Goal: Register for event/course

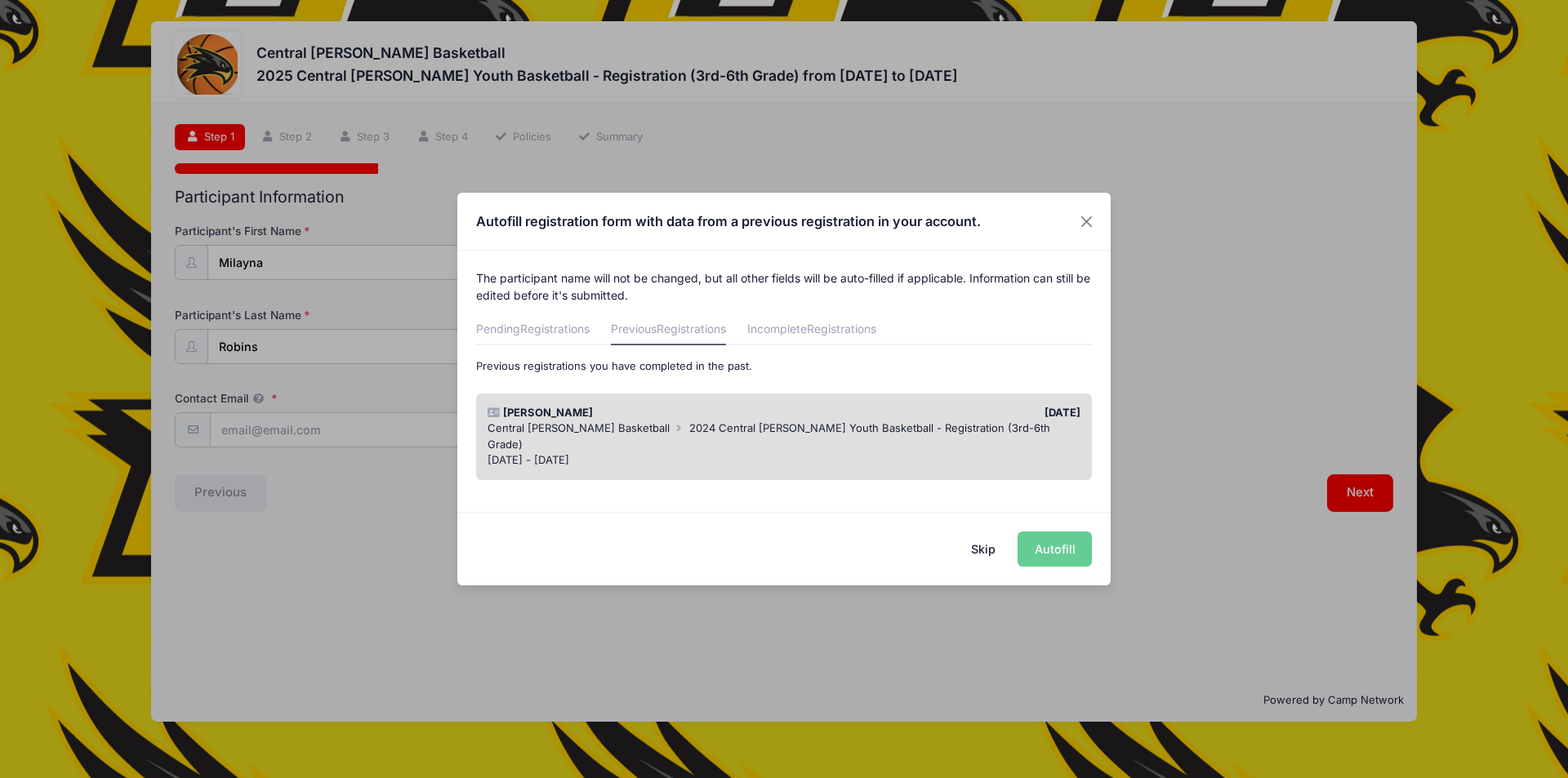
click at [745, 452] on div "[DATE] - [DATE]" at bounding box center [784, 460] width 594 height 16
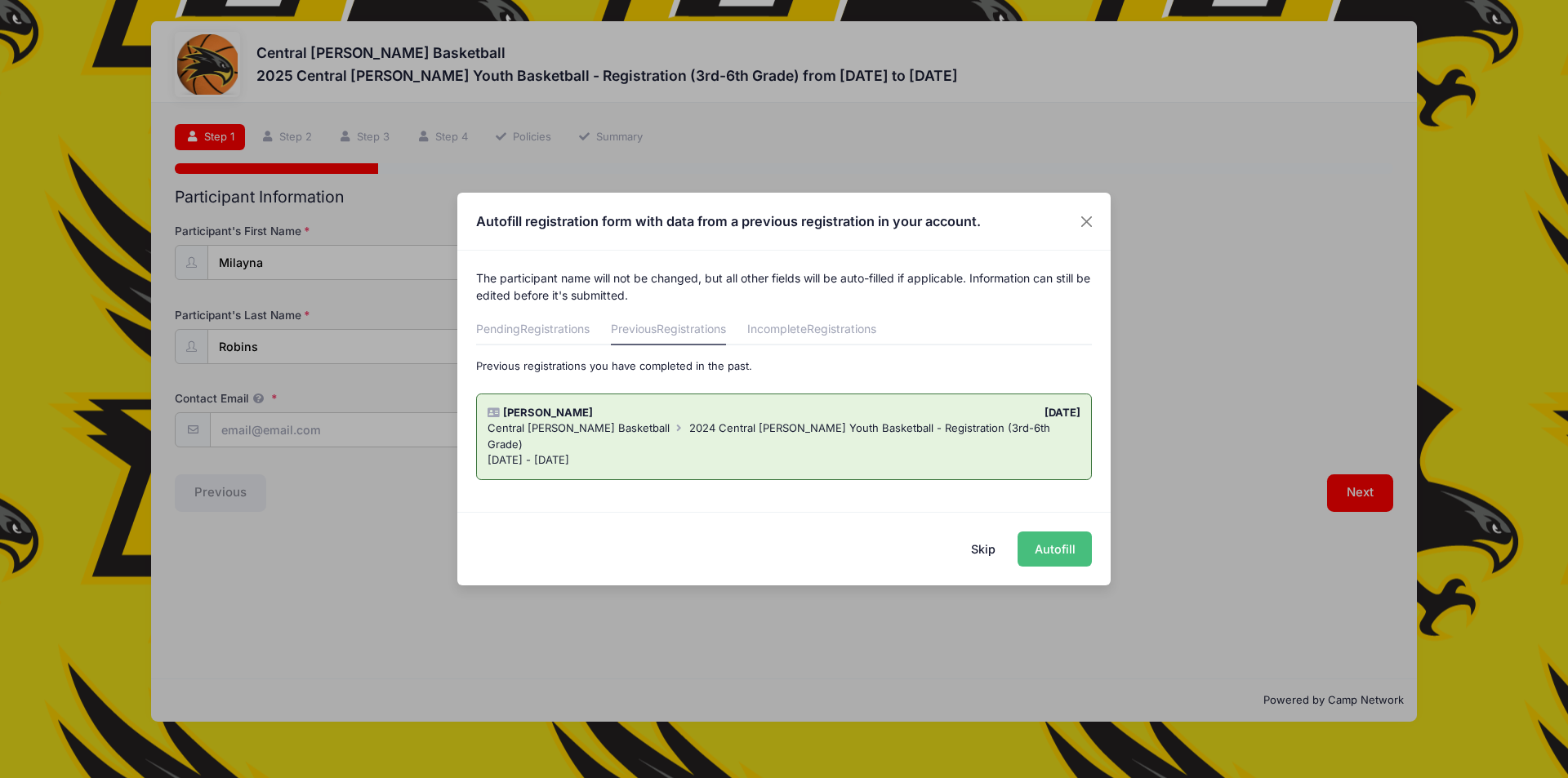
click at [1044, 559] on button "Autofill" at bounding box center [1055, 549] width 74 height 35
type input "[EMAIL_ADDRESS][DOMAIN_NAME]"
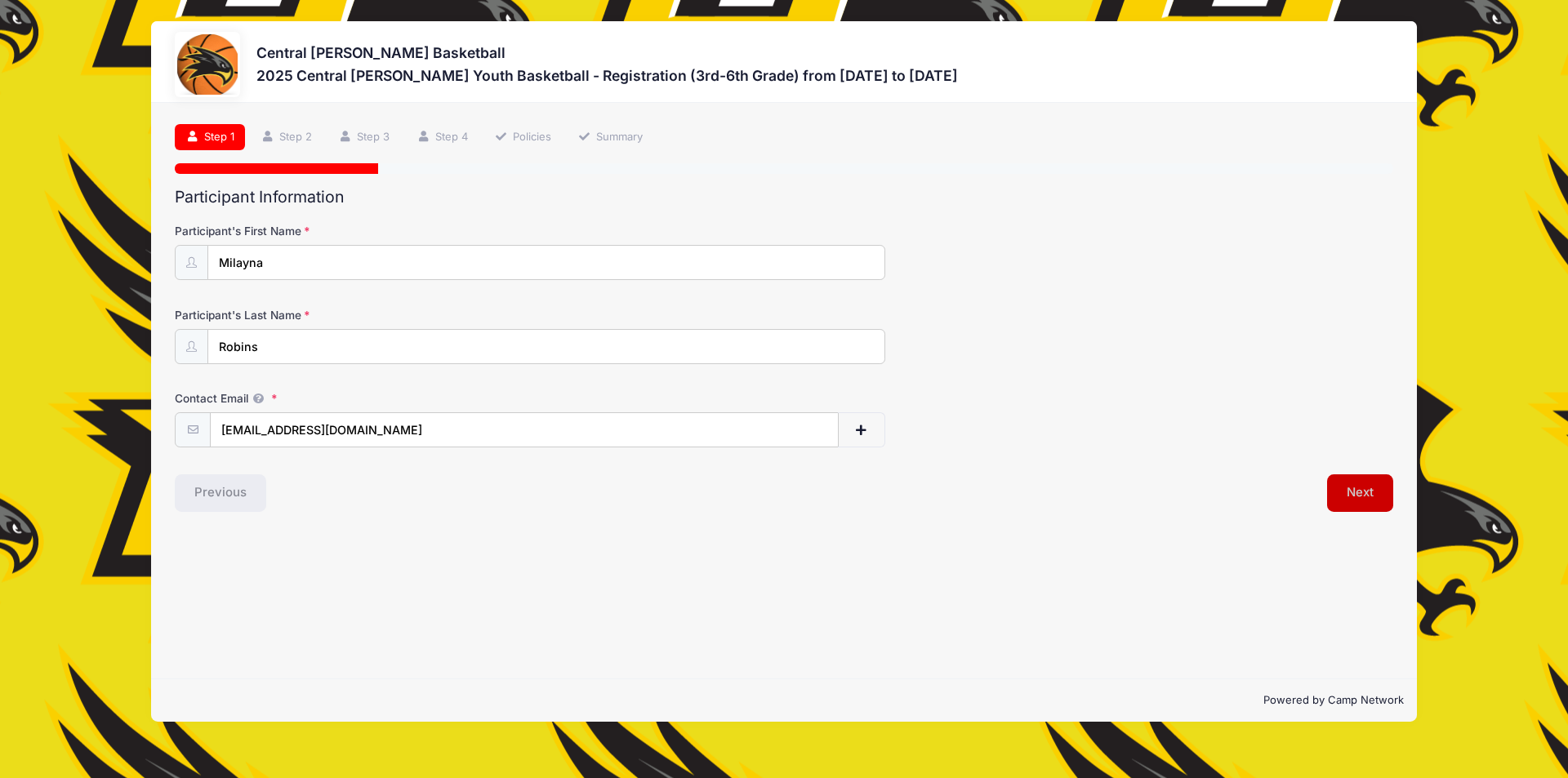
click at [1348, 498] on button "Next" at bounding box center [1360, 493] width 66 height 37
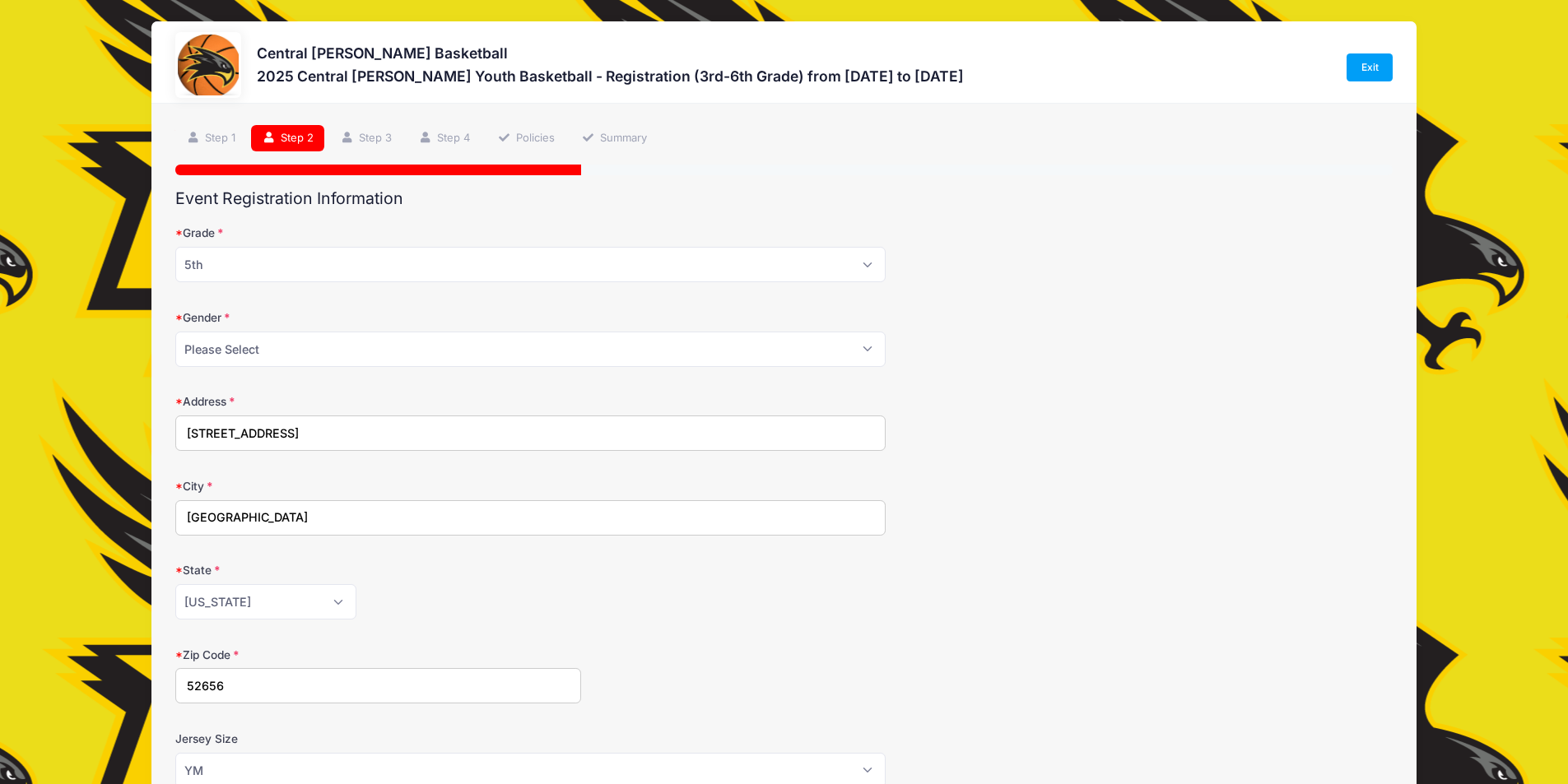
click at [337, 245] on div "Grade Please Select 3rd 4th 5th 6th" at bounding box center [784, 253] width 1217 height 58
click at [334, 261] on select "Please Select 3rd 4th 5th 6th" at bounding box center [531, 264] width 710 height 36
select select "6th"
click at [176, 247] on select "Please Select 3rd 4th 5th 6th" at bounding box center [531, 264] width 710 height 36
click at [1012, 311] on div "Gender Please Select [DEMOGRAPHIC_DATA] [DEMOGRAPHIC_DATA]" at bounding box center [784, 338] width 1217 height 58
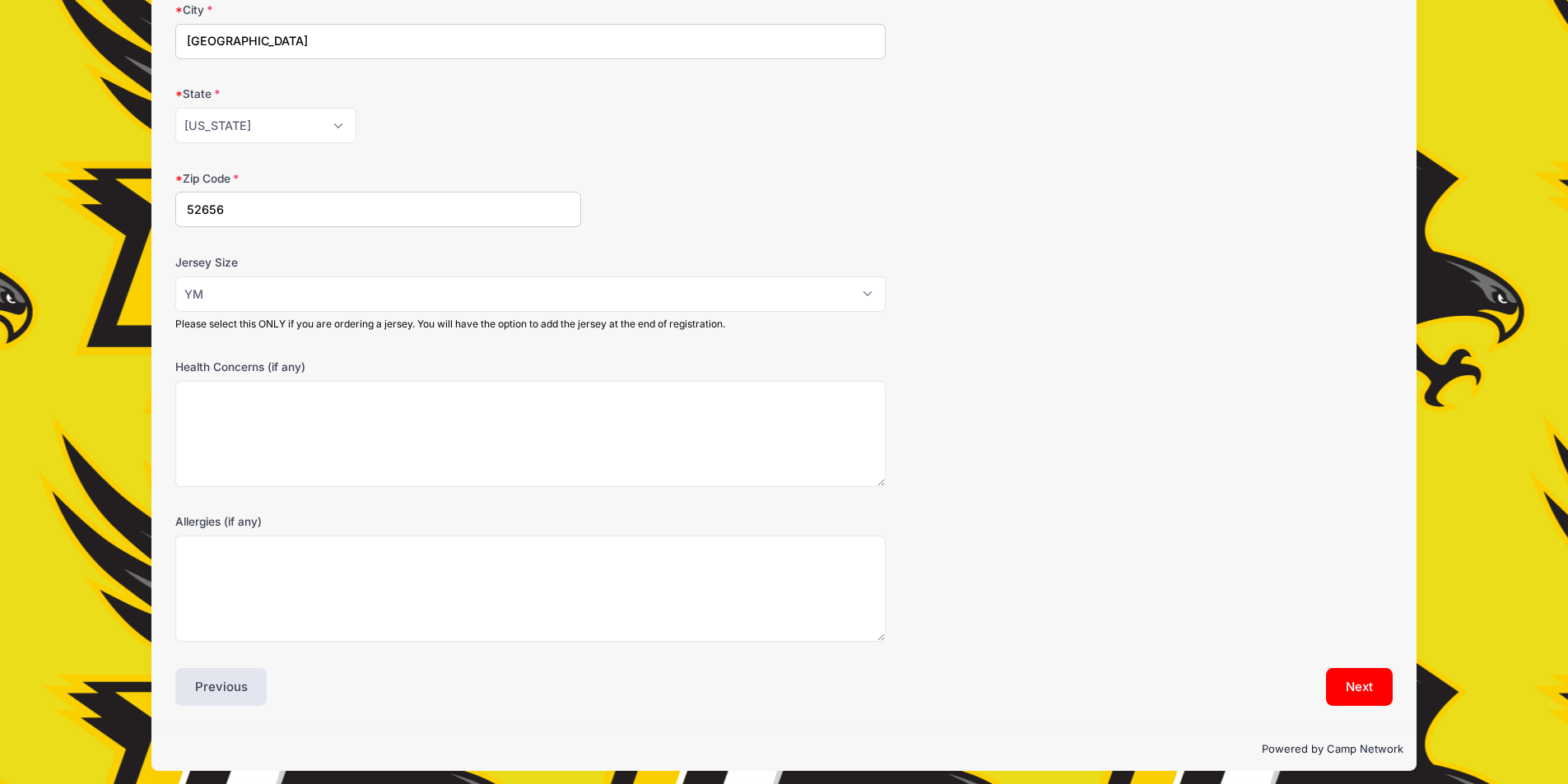
scroll to position [485, 0]
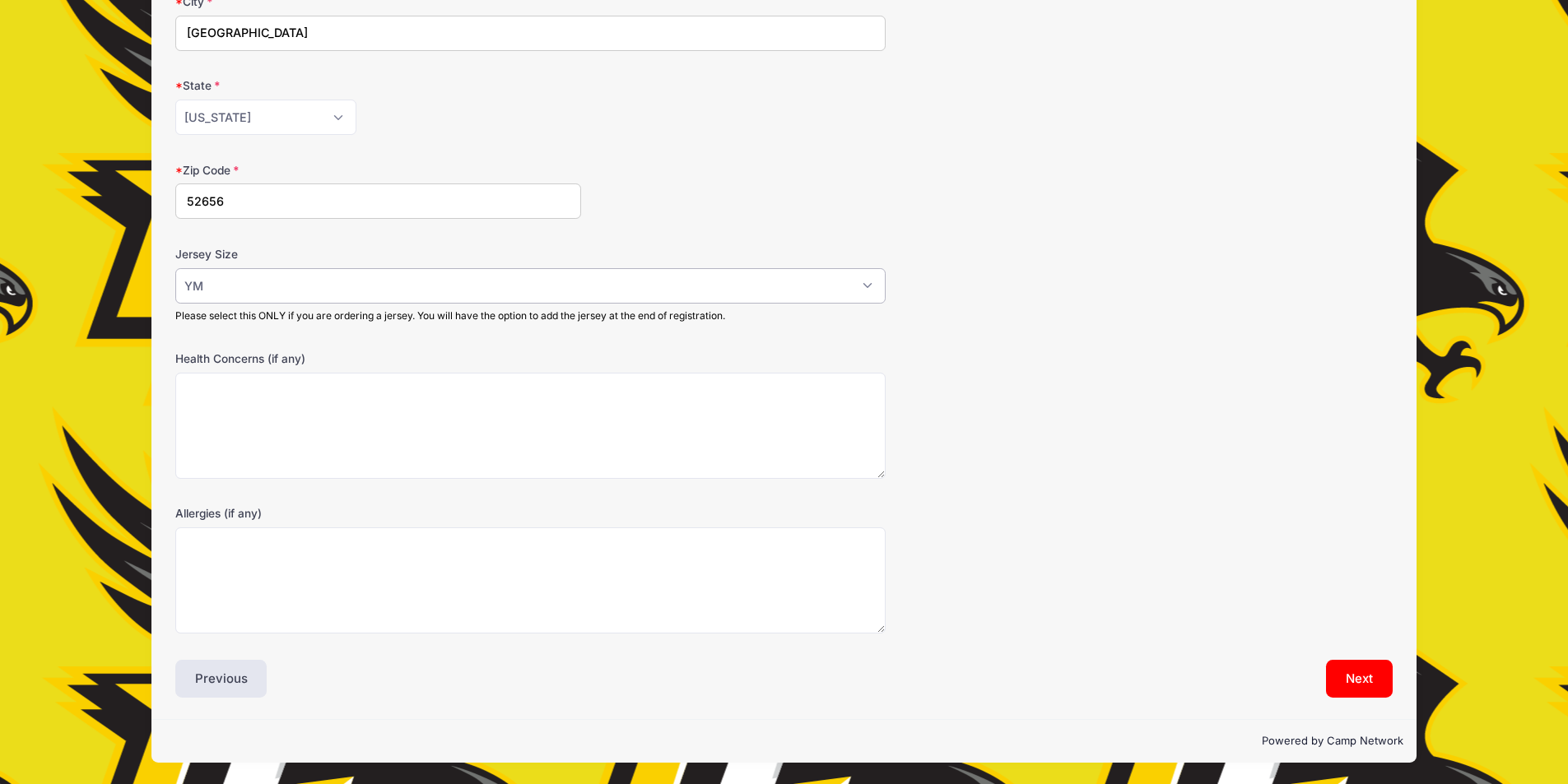
click at [285, 288] on select "Please Select YS YM YL AS AM AL AXL" at bounding box center [531, 285] width 710 height 36
select select "YL"
click at [176, 268] on select "Please Select YS YM YL AS AM AL AXL" at bounding box center [531, 285] width 710 height 36
click at [1352, 675] on button "Next" at bounding box center [1359, 678] width 67 height 38
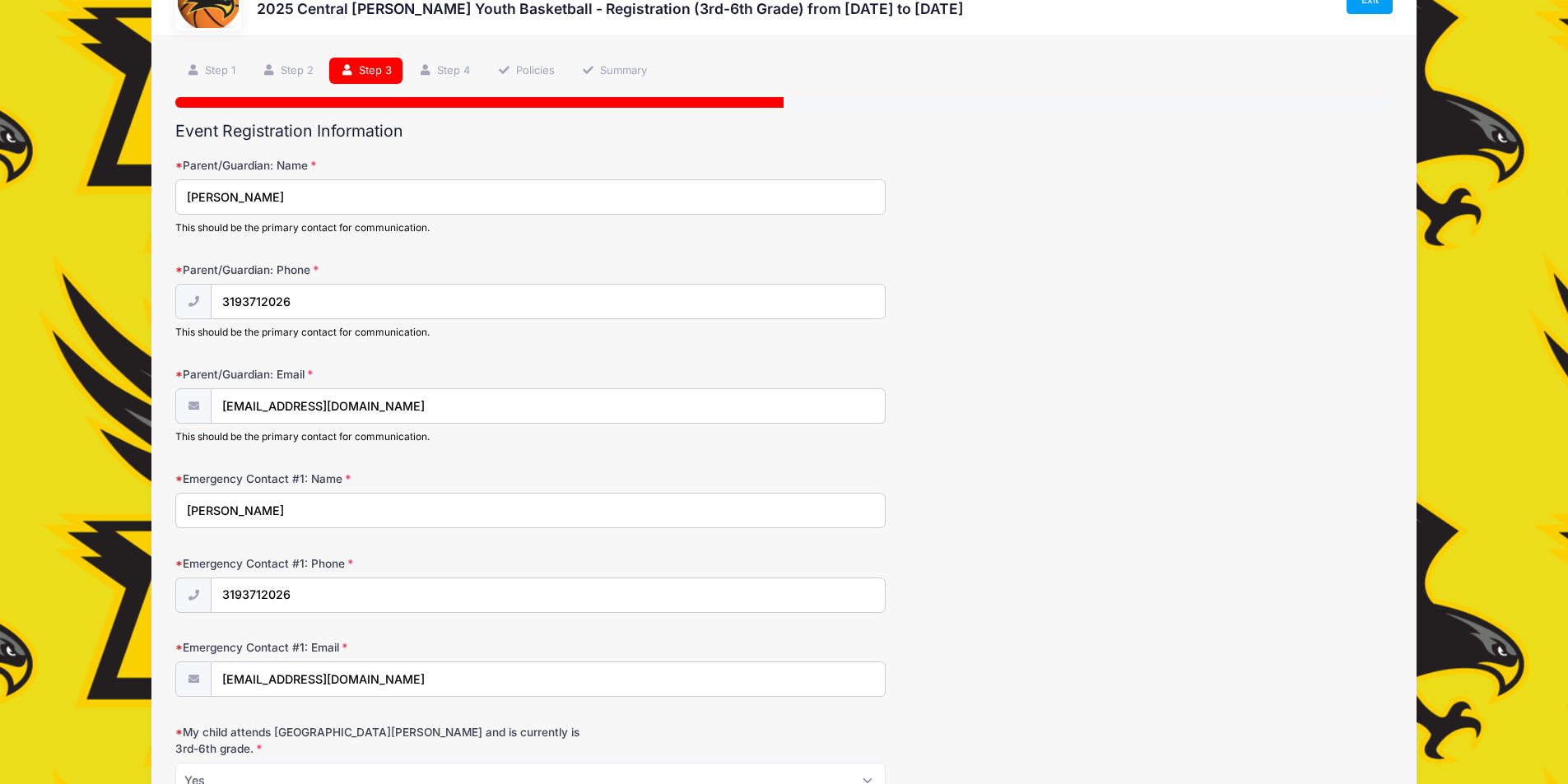
scroll to position [43, 0]
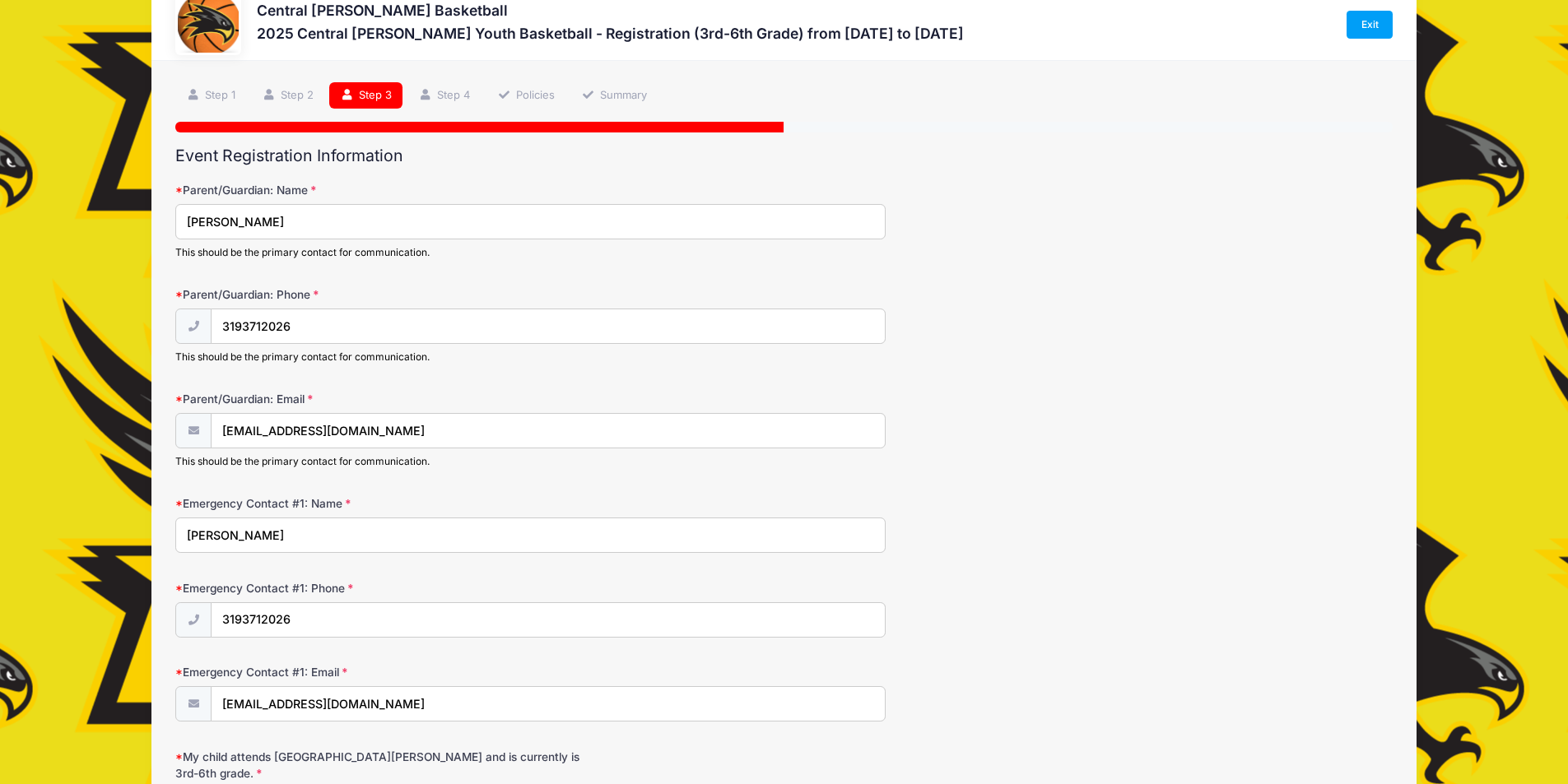
drag, startPoint x: 308, startPoint y: 540, endPoint x: 138, endPoint y: 538, distance: 170.0
click at [138, 538] on div "Central [PERSON_NAME] Basketball 2025 Central [PERSON_NAME] Youth Basketball - …" at bounding box center [784, 535] width 1519 height 1156
click at [1137, 408] on div "Parent/Guardian: Email [EMAIL_ADDRESS][DOMAIN_NAME] This should be the primary …" at bounding box center [784, 429] width 1217 height 78
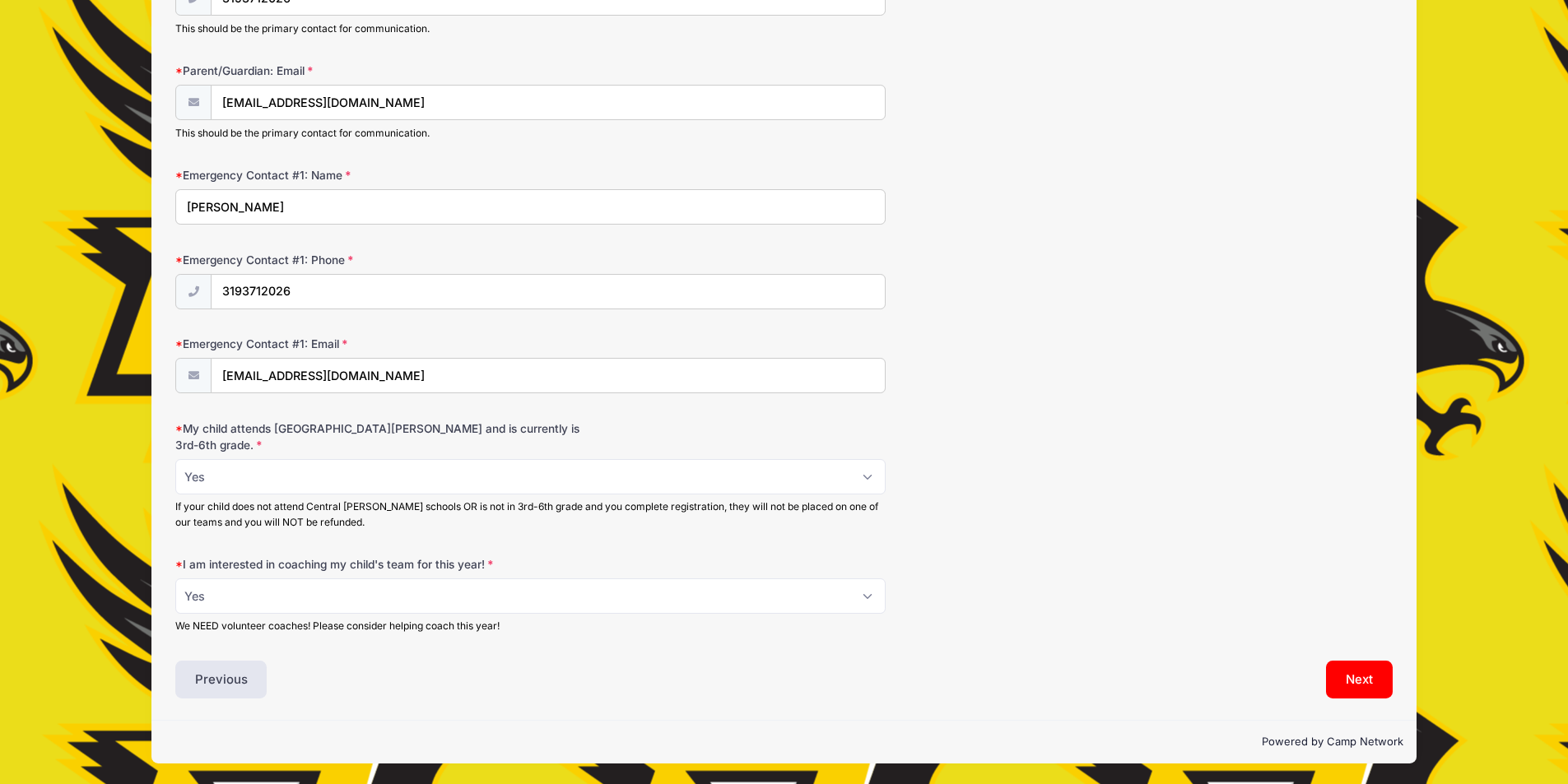
scroll to position [372, 0]
click at [1370, 685] on button "Next" at bounding box center [1359, 678] width 67 height 38
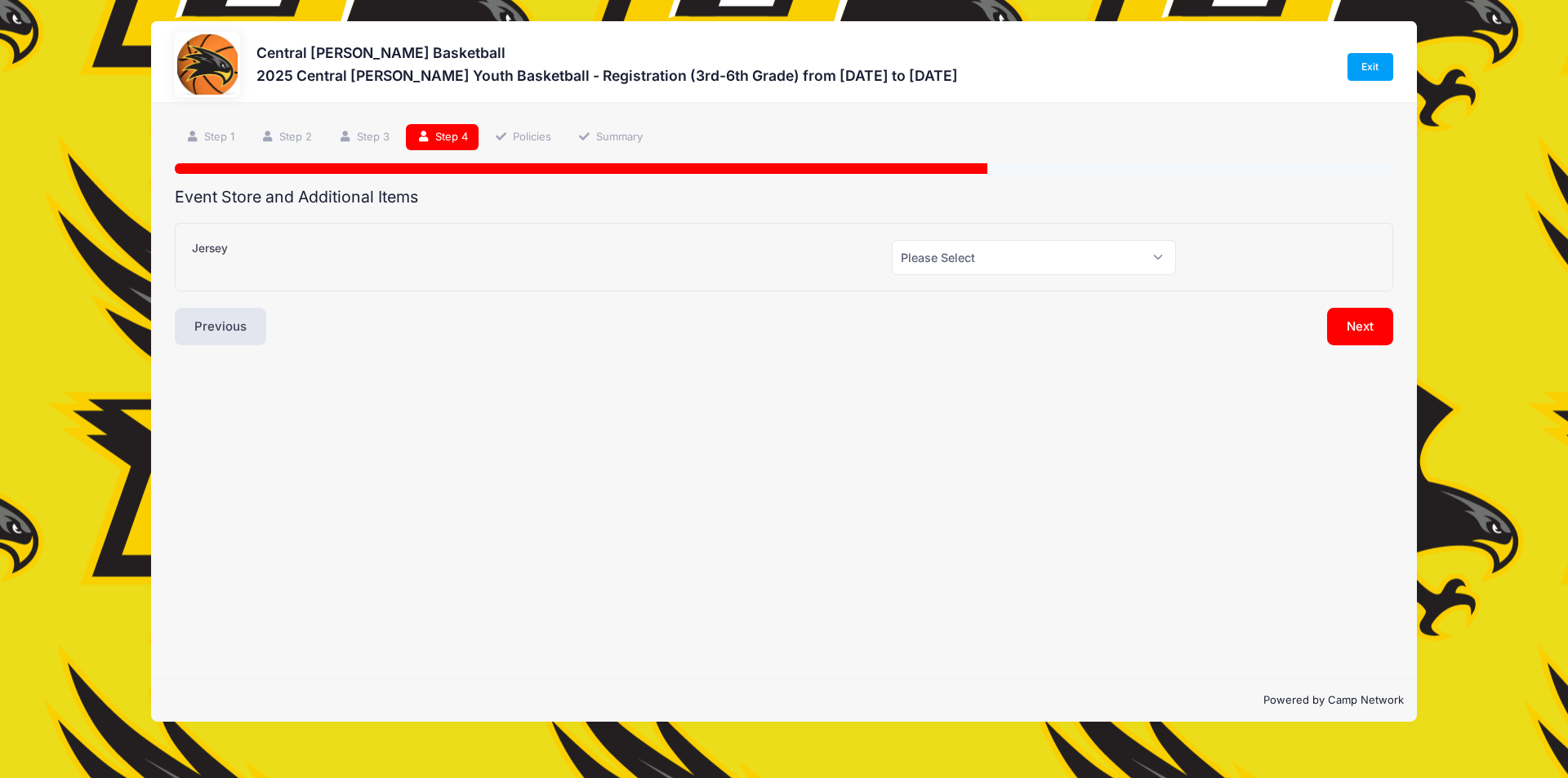
scroll to position [0, 0]
click at [1012, 264] on select "Please Select Yes (+$20.00) No" at bounding box center [1033, 257] width 284 height 35
select select "0"
click at [892, 240] on select "Please Select Yes (+$20.00) No" at bounding box center [1033, 257] width 284 height 35
click at [1363, 327] on button "Next" at bounding box center [1360, 326] width 66 height 37
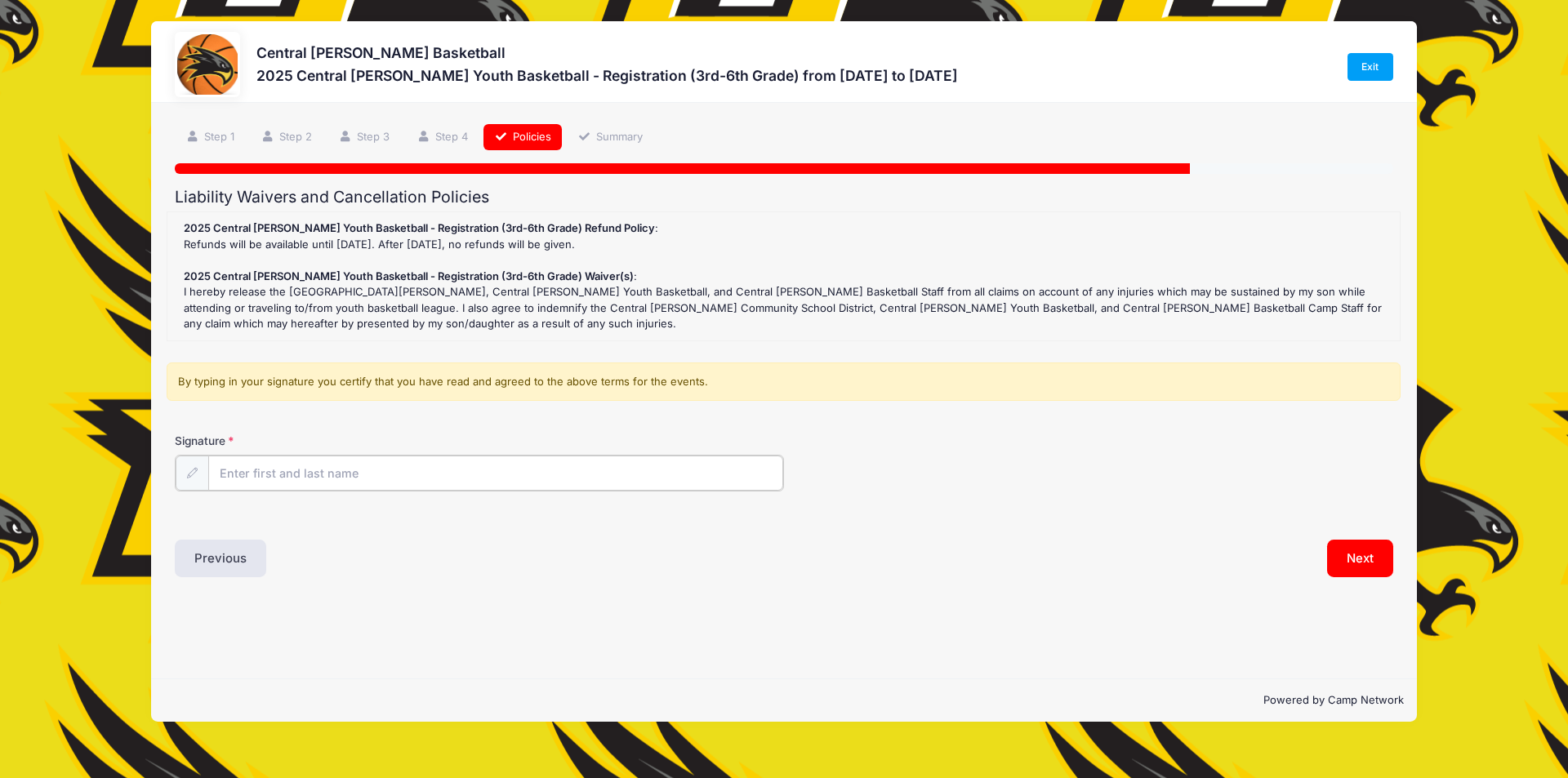
click at [268, 462] on input "Signature" at bounding box center [495, 473] width 575 height 35
type input "[PERSON_NAME]"
click at [859, 408] on div "By typing in your signature you certify that you have read and agreed to the ab…" at bounding box center [783, 387] width 1234 height 50
click at [1369, 565] on button "Next" at bounding box center [1360, 556] width 66 height 37
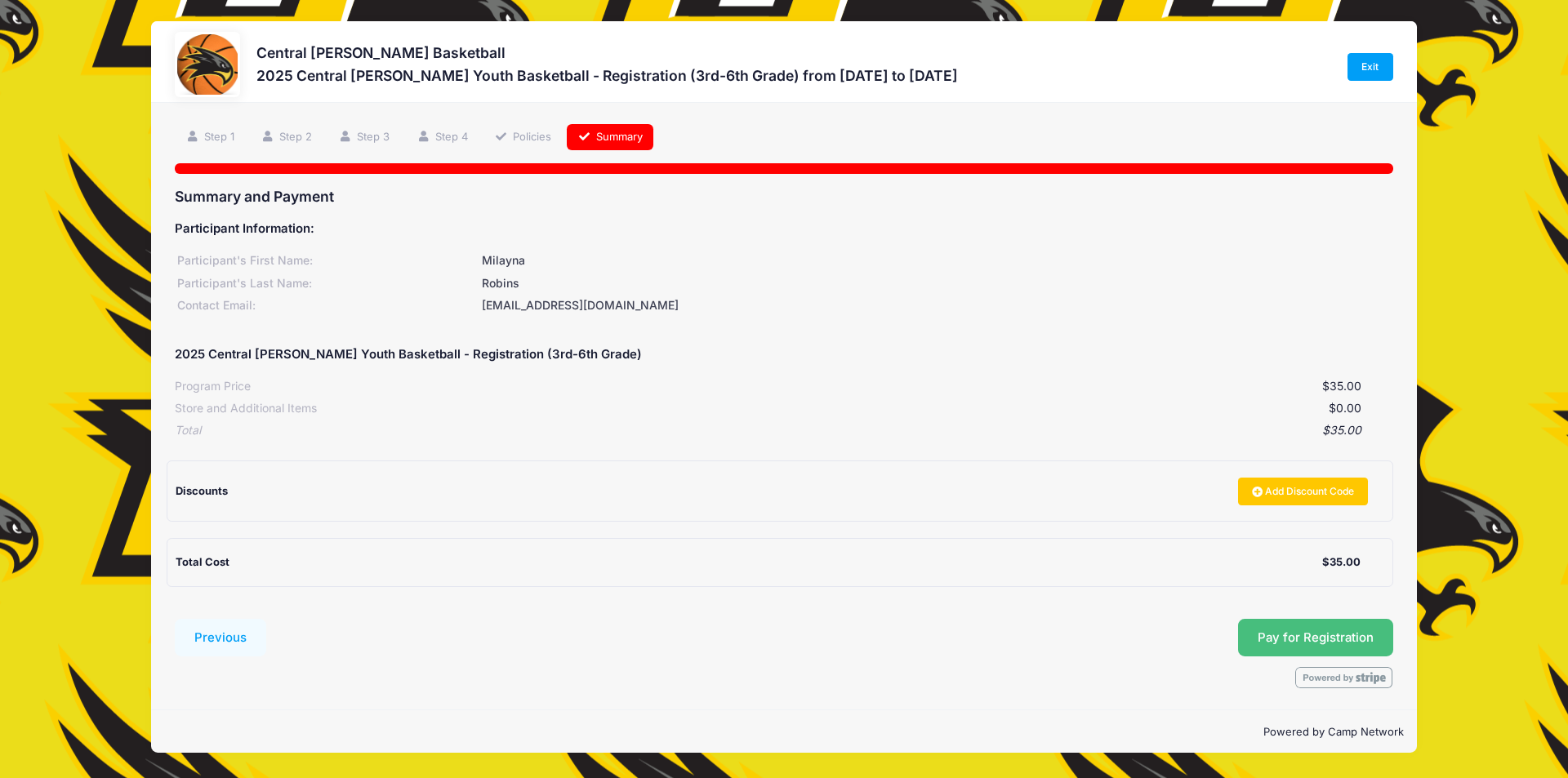
click at [1331, 637] on button "Pay for Registration" at bounding box center [1316, 637] width 155 height 37
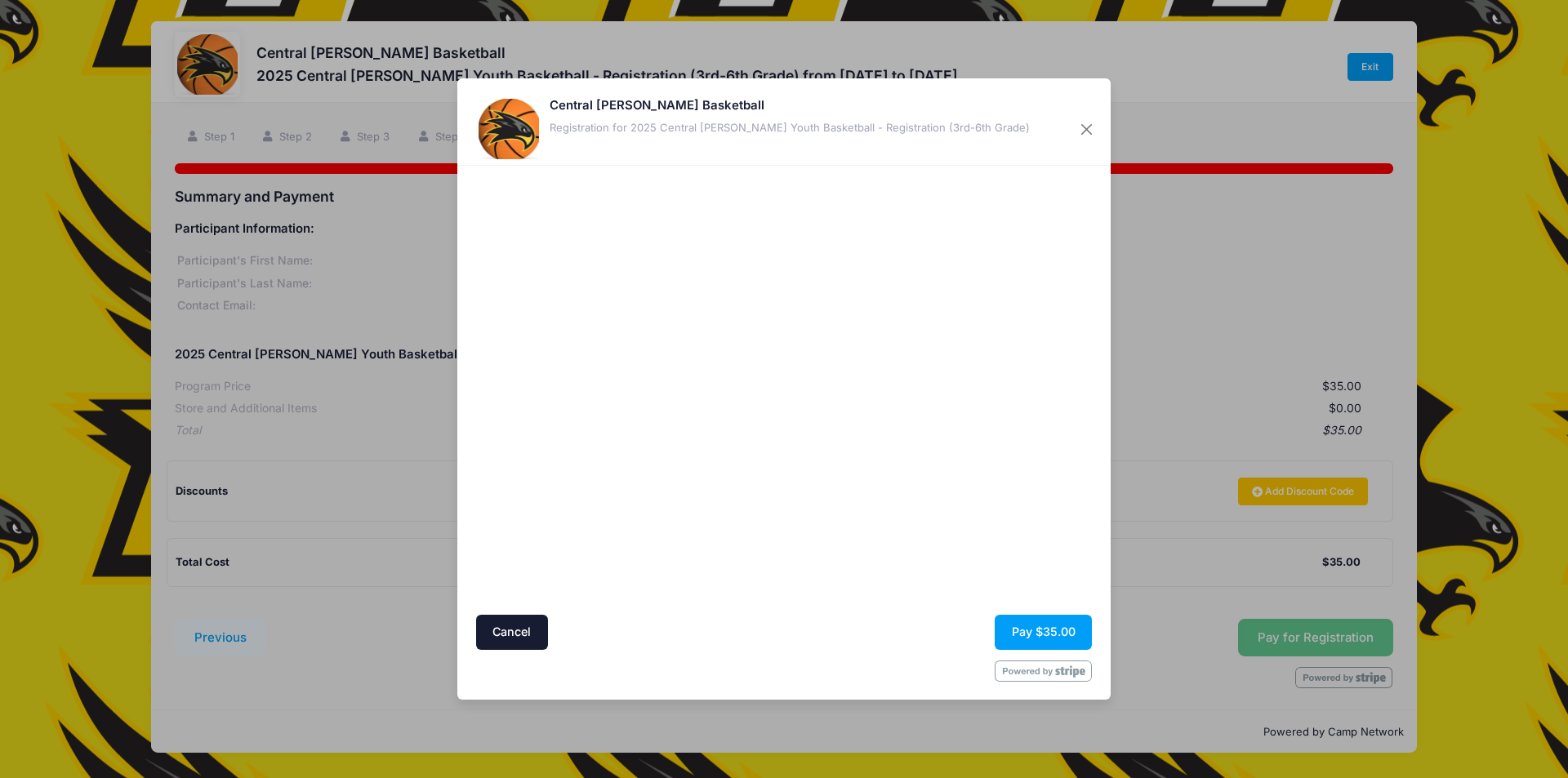
click at [915, 526] on div at bounding box center [942, 389] width 301 height 433
click at [1055, 634] on button "Pay $35.00" at bounding box center [1043, 632] width 97 height 35
